Goal: Information Seeking & Learning: Understand process/instructions

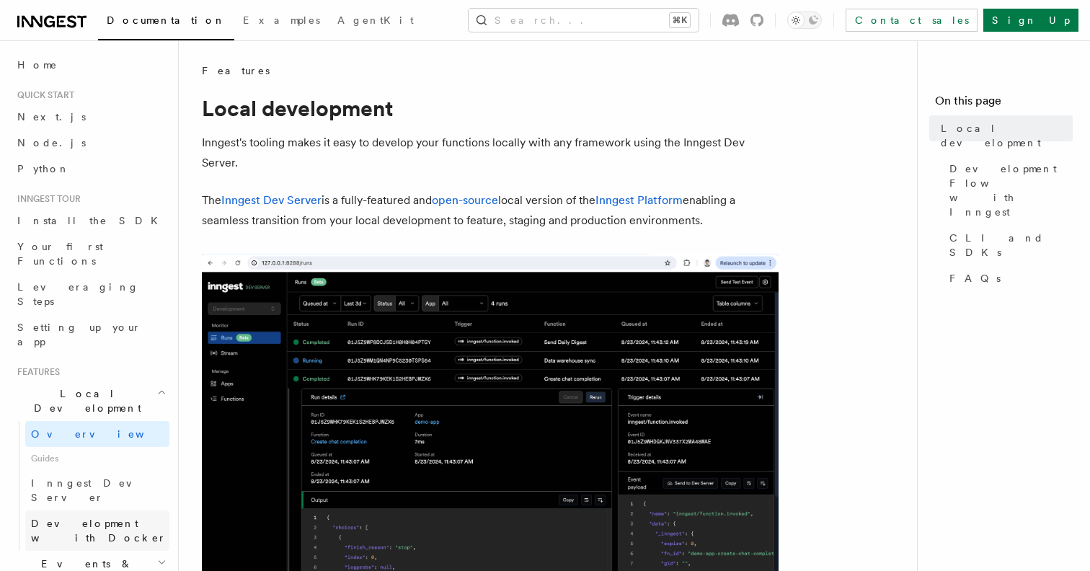
click at [106, 511] on link "Development with Docker" at bounding box center [97, 531] width 144 height 40
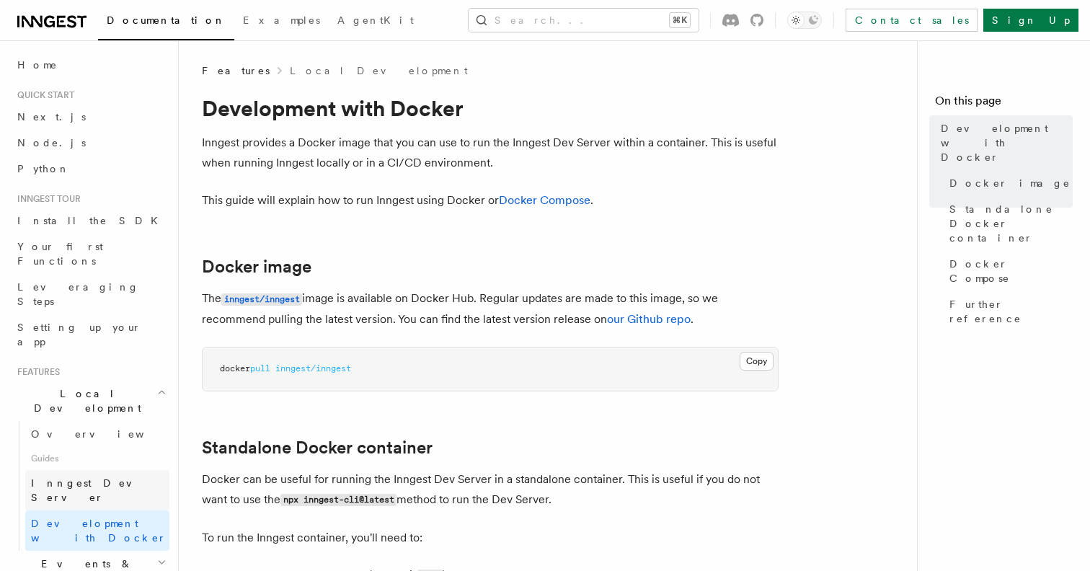
click at [100, 477] on span "Inngest Dev Server" at bounding box center [92, 490] width 123 height 26
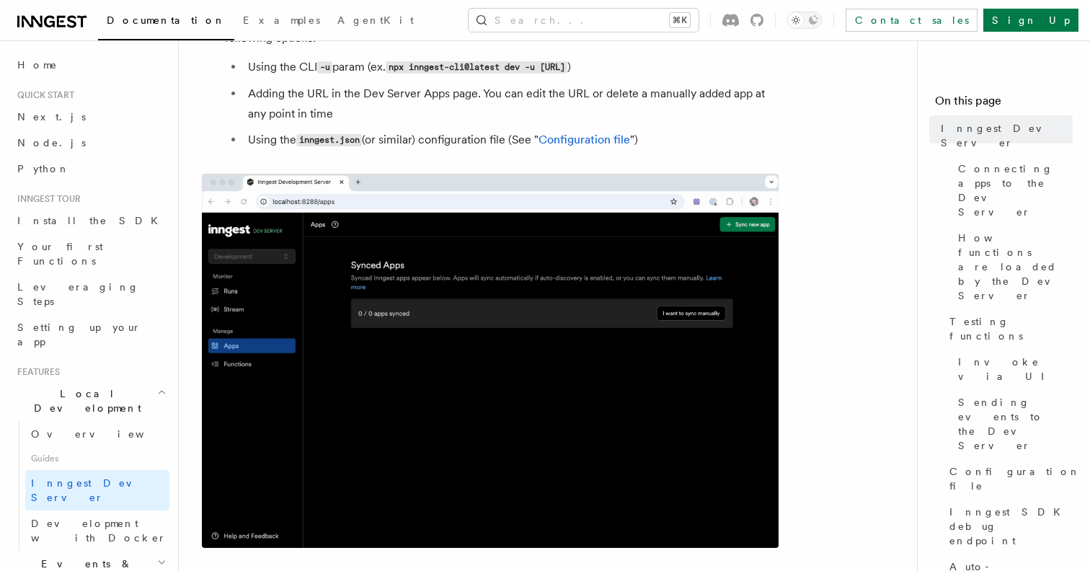
scroll to position [701, 0]
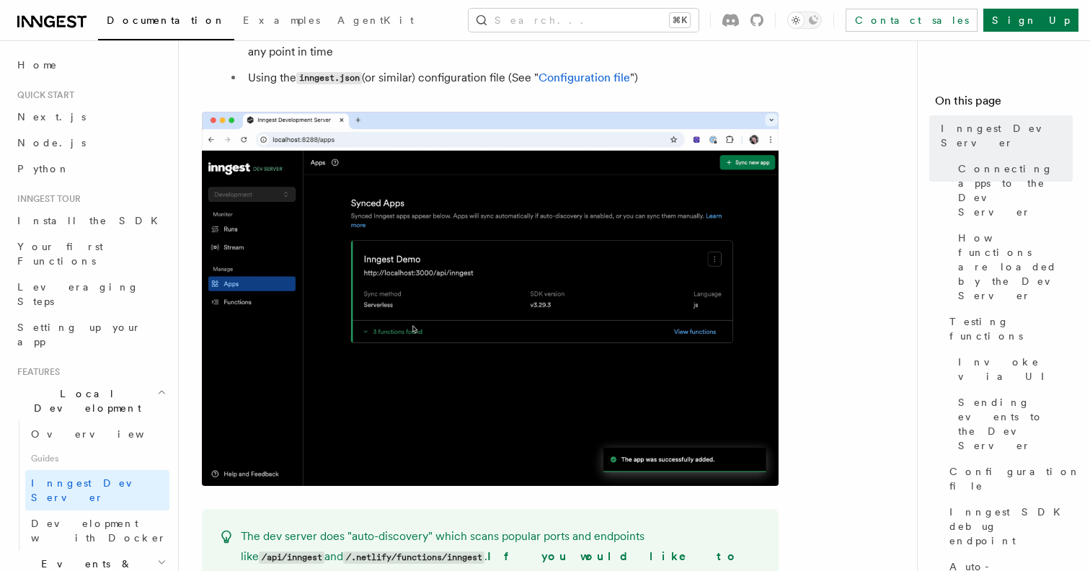
drag, startPoint x: 354, startPoint y: 112, endPoint x: 220, endPoint y: 115, distance: 134.2
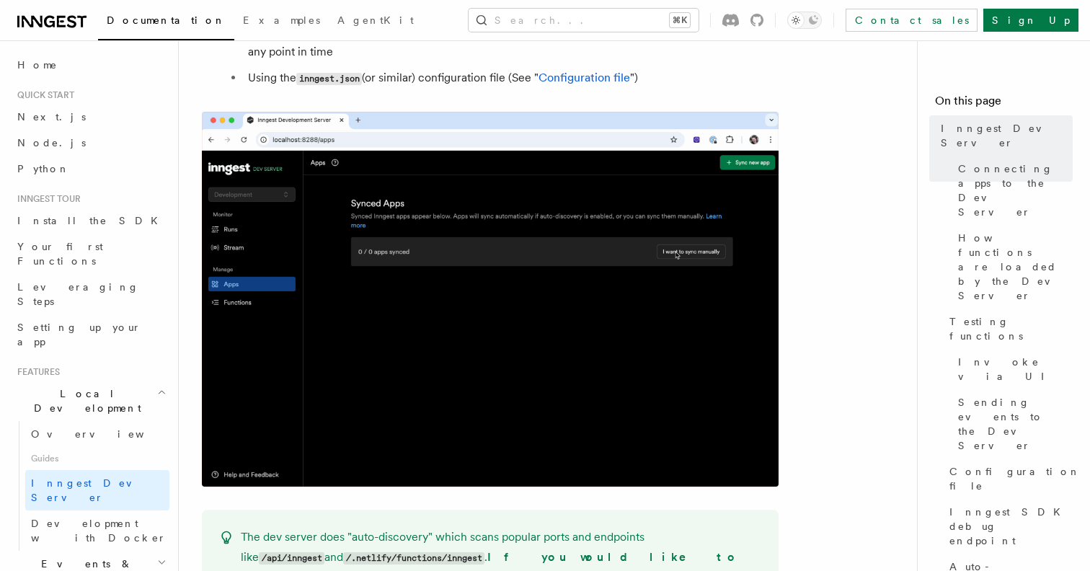
copy span "npx inngest-cli@latest dev"
